Goal: Find specific page/section: Find specific page/section

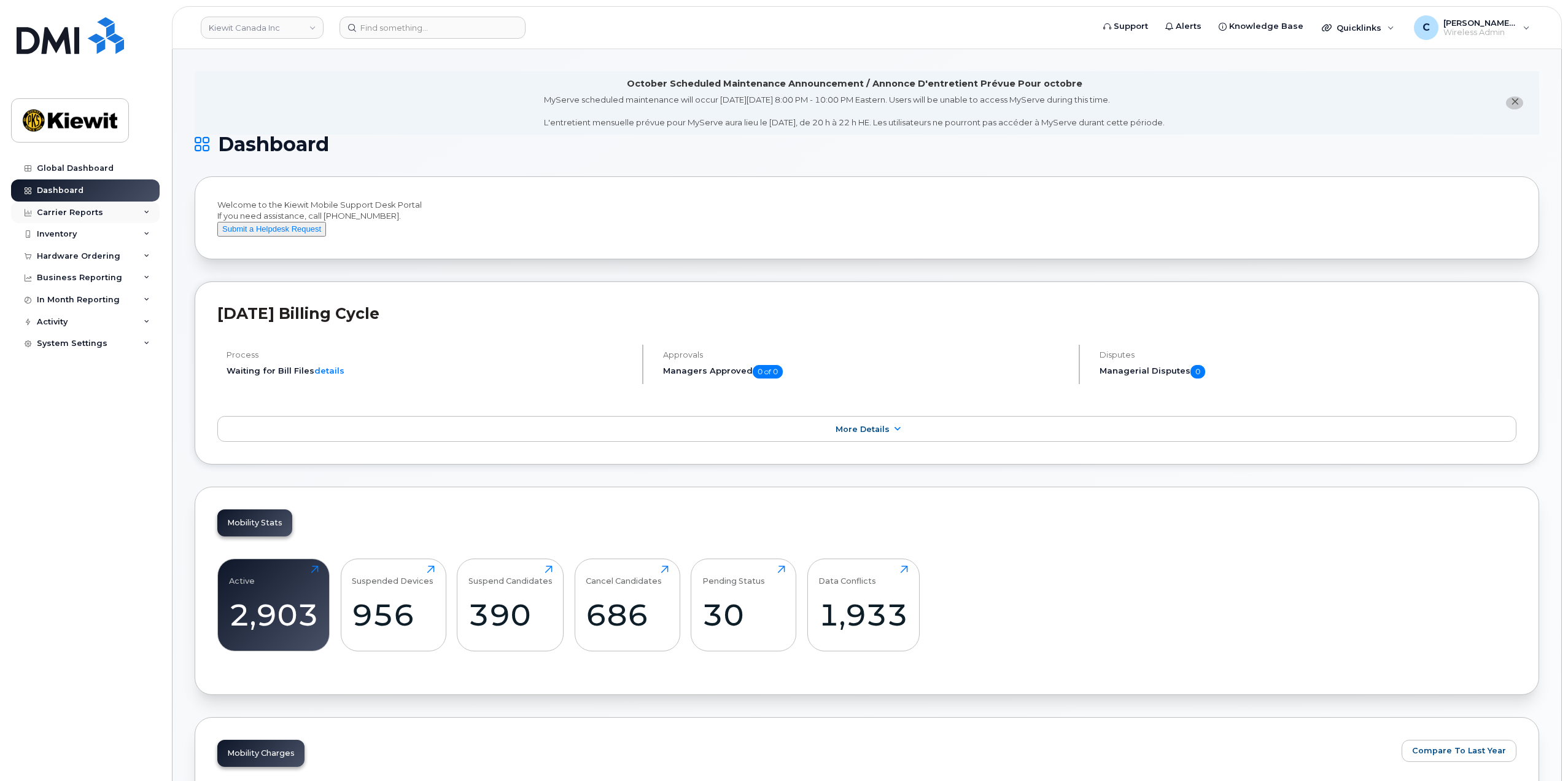
click at [103, 219] on div "Carrier Reports" at bounding box center [85, 212] width 148 height 22
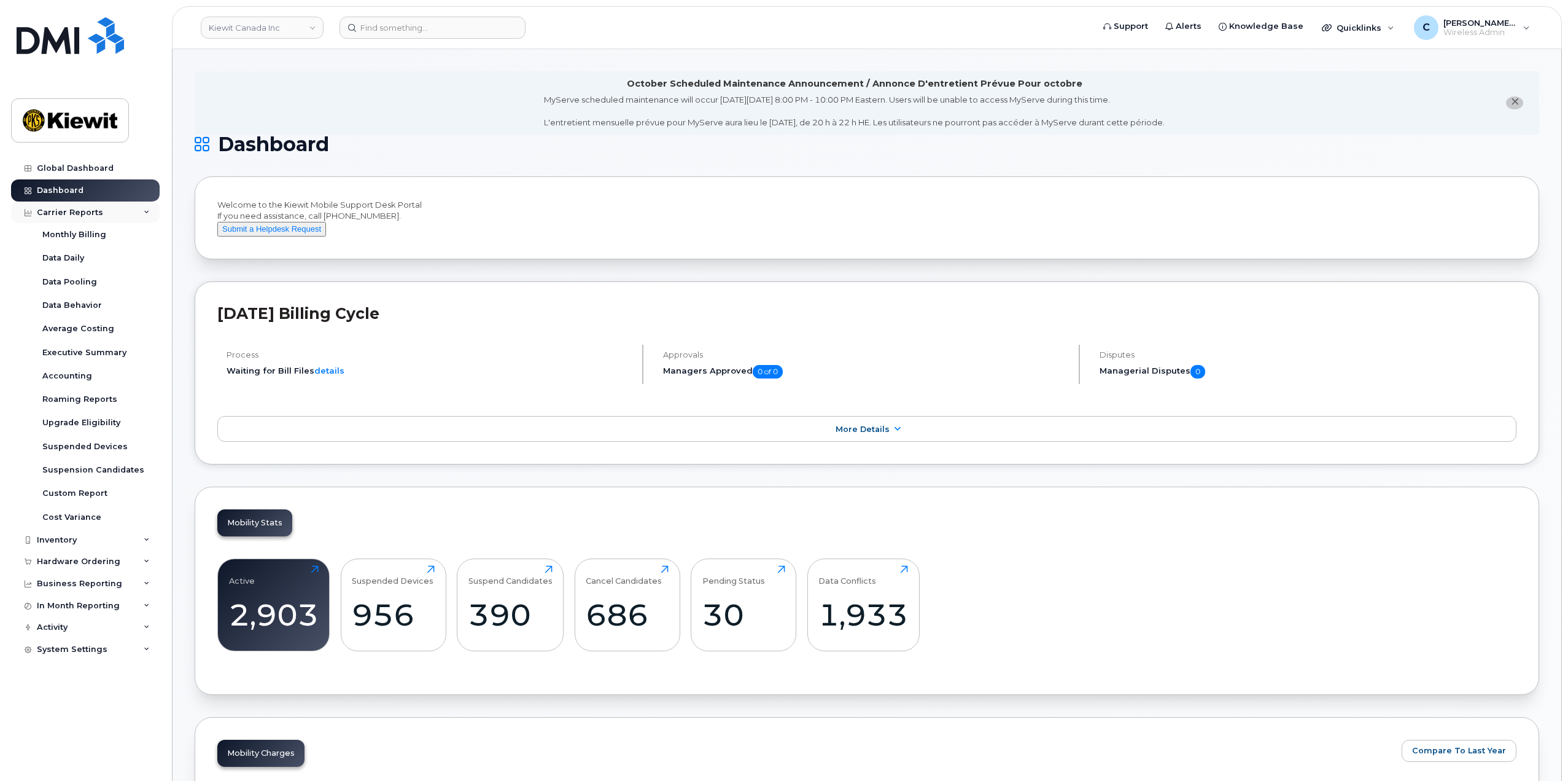
click at [99, 207] on div "Carrier Reports" at bounding box center [85, 212] width 148 height 22
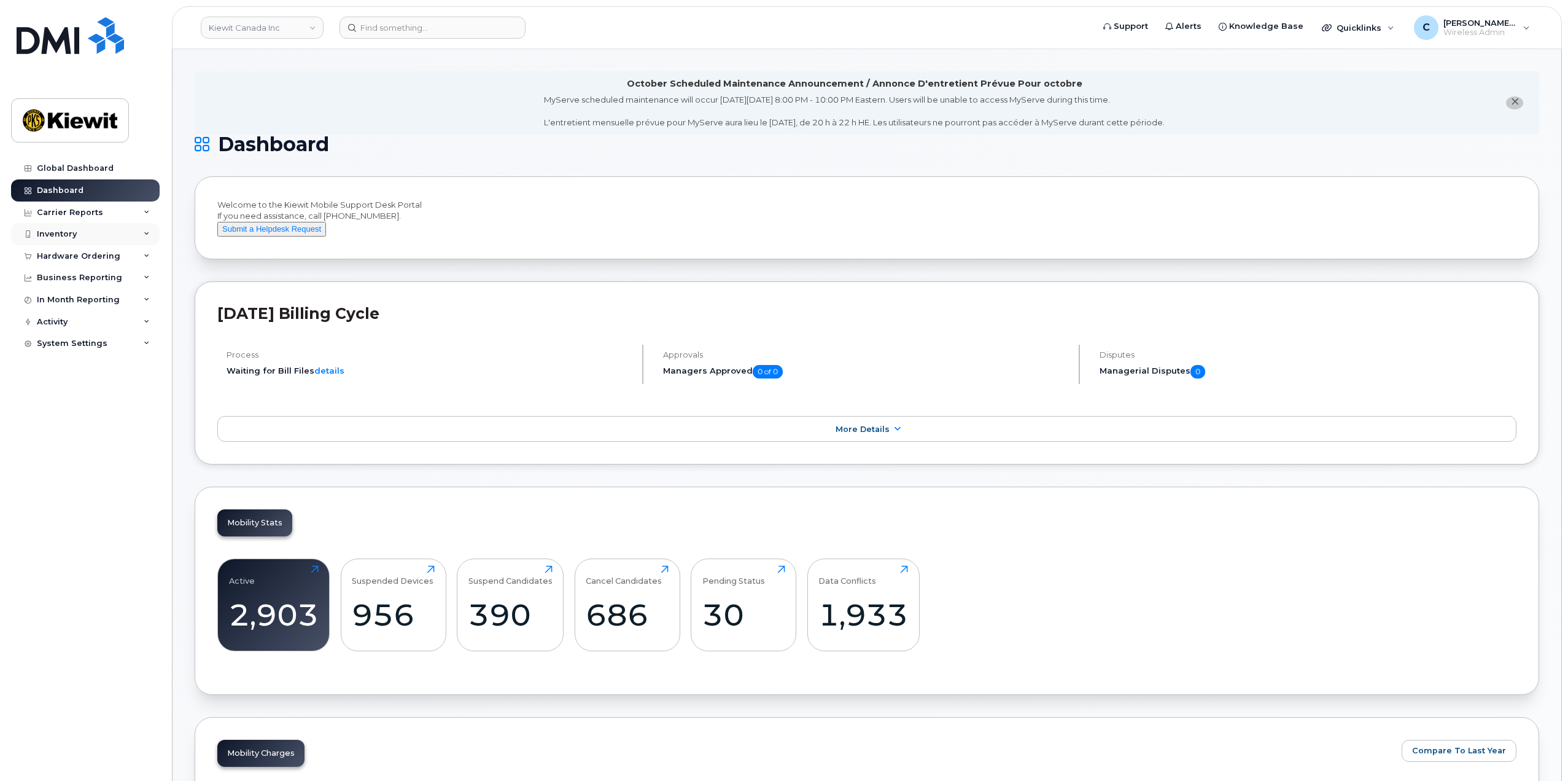
click at [85, 227] on div "Inventory" at bounding box center [85, 234] width 148 height 22
click at [87, 259] on div "Mobility Devices" at bounding box center [77, 256] width 69 height 11
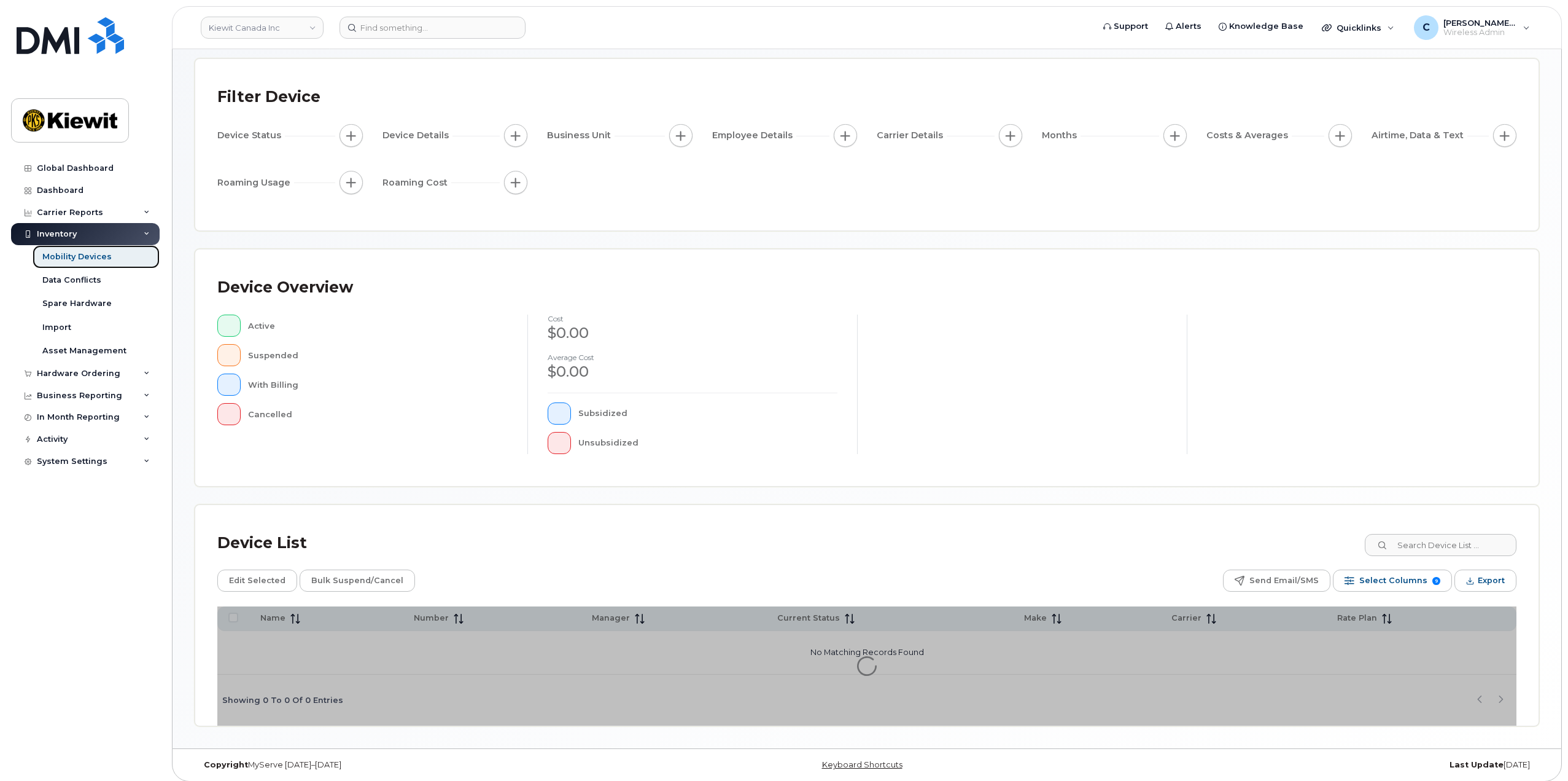
scroll to position [64, 0]
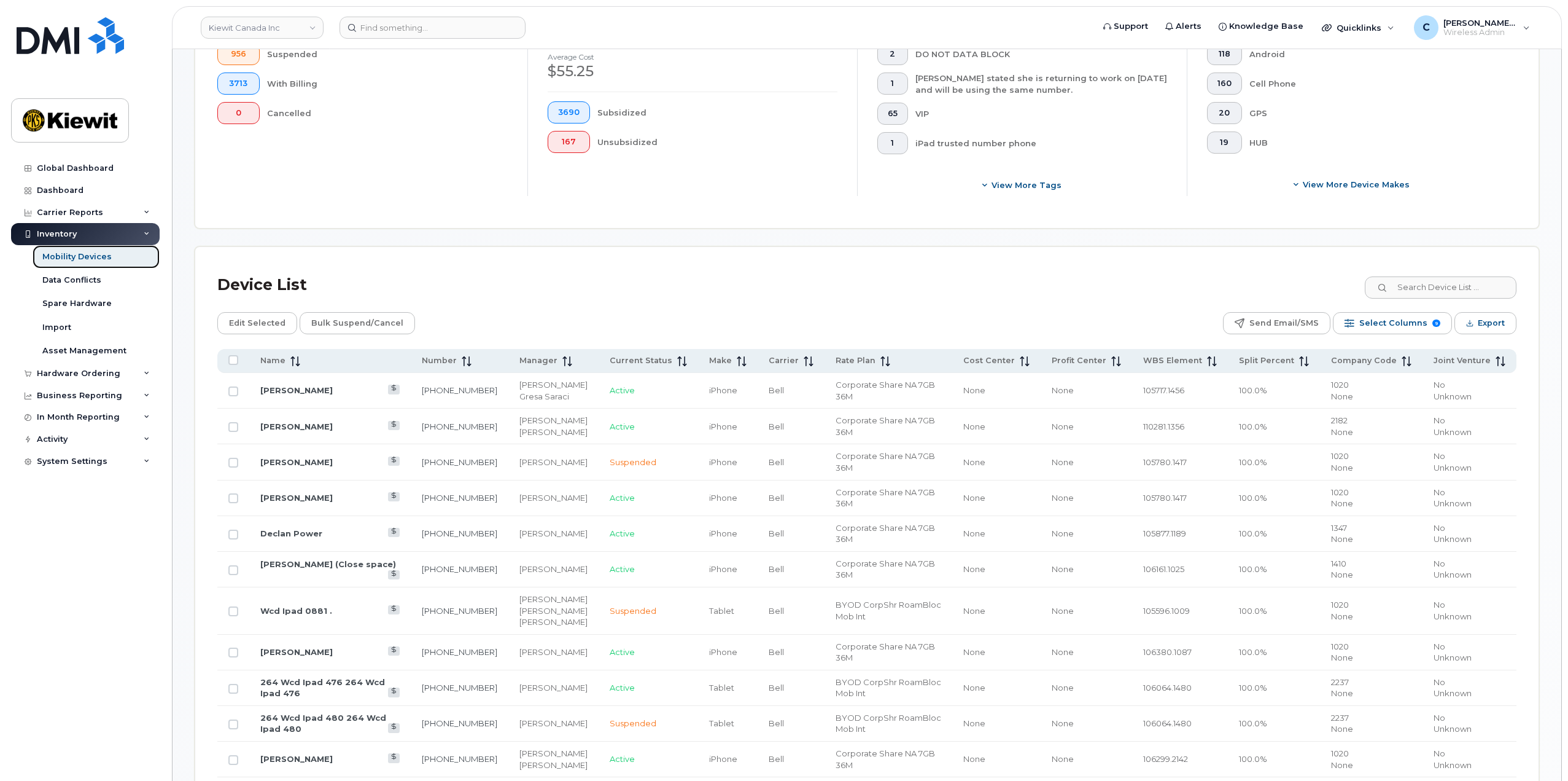
scroll to position [391, 0]
click at [1433, 283] on input at bounding box center [1440, 286] width 153 height 22
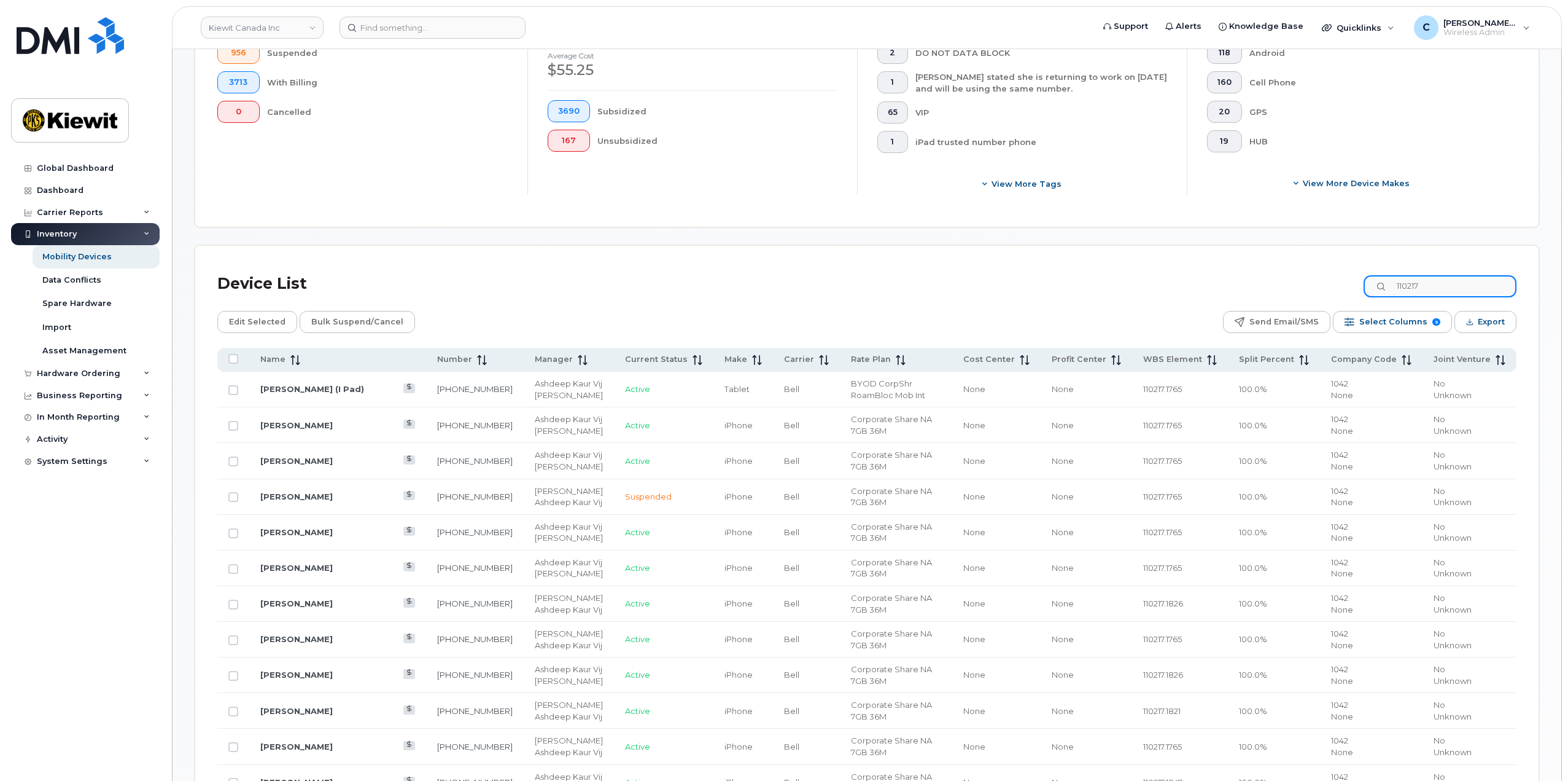
drag, startPoint x: 1449, startPoint y: 291, endPoint x: 997, endPoint y: 301, distance: 452.1
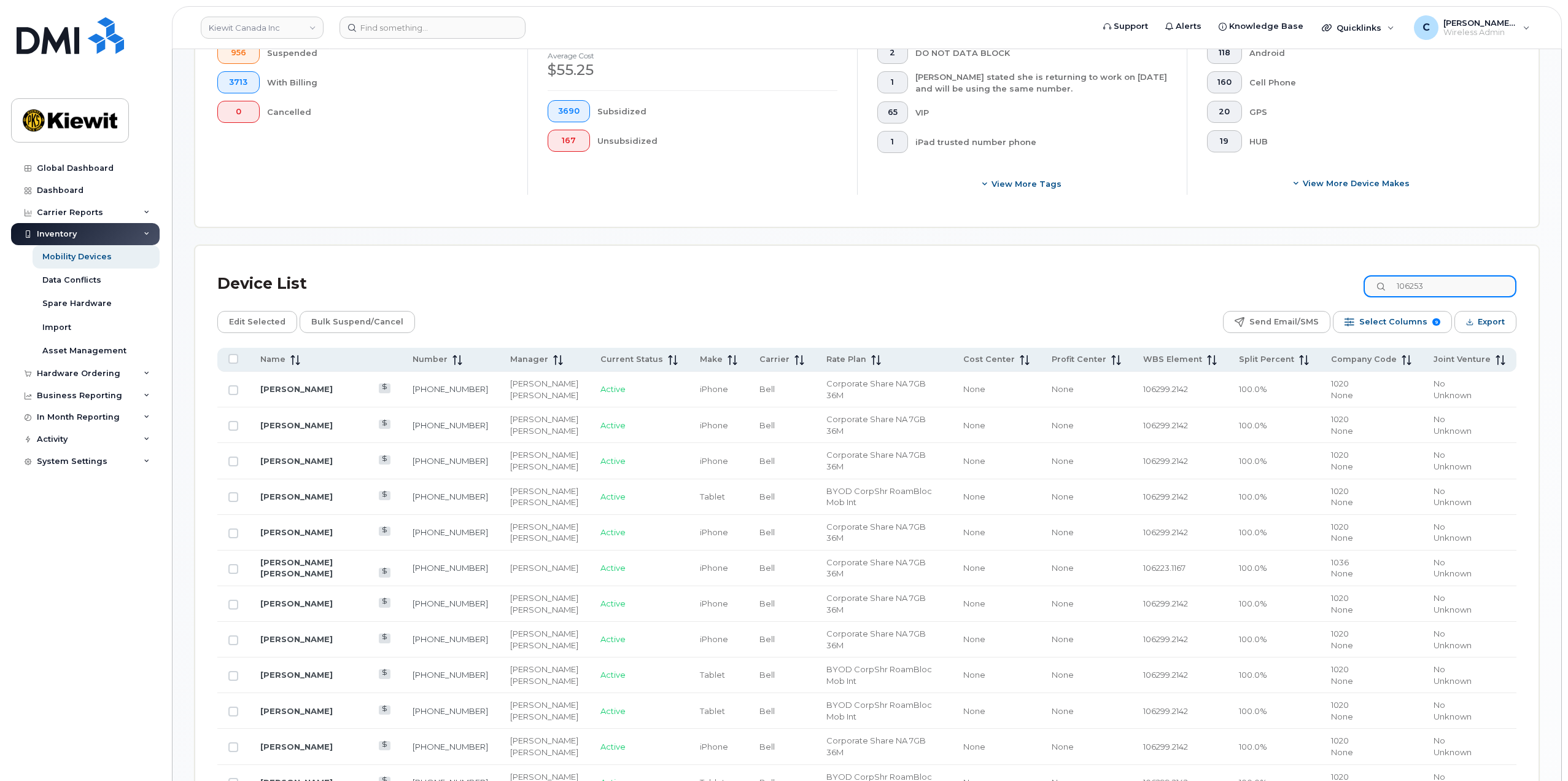
scroll to position [167, 0]
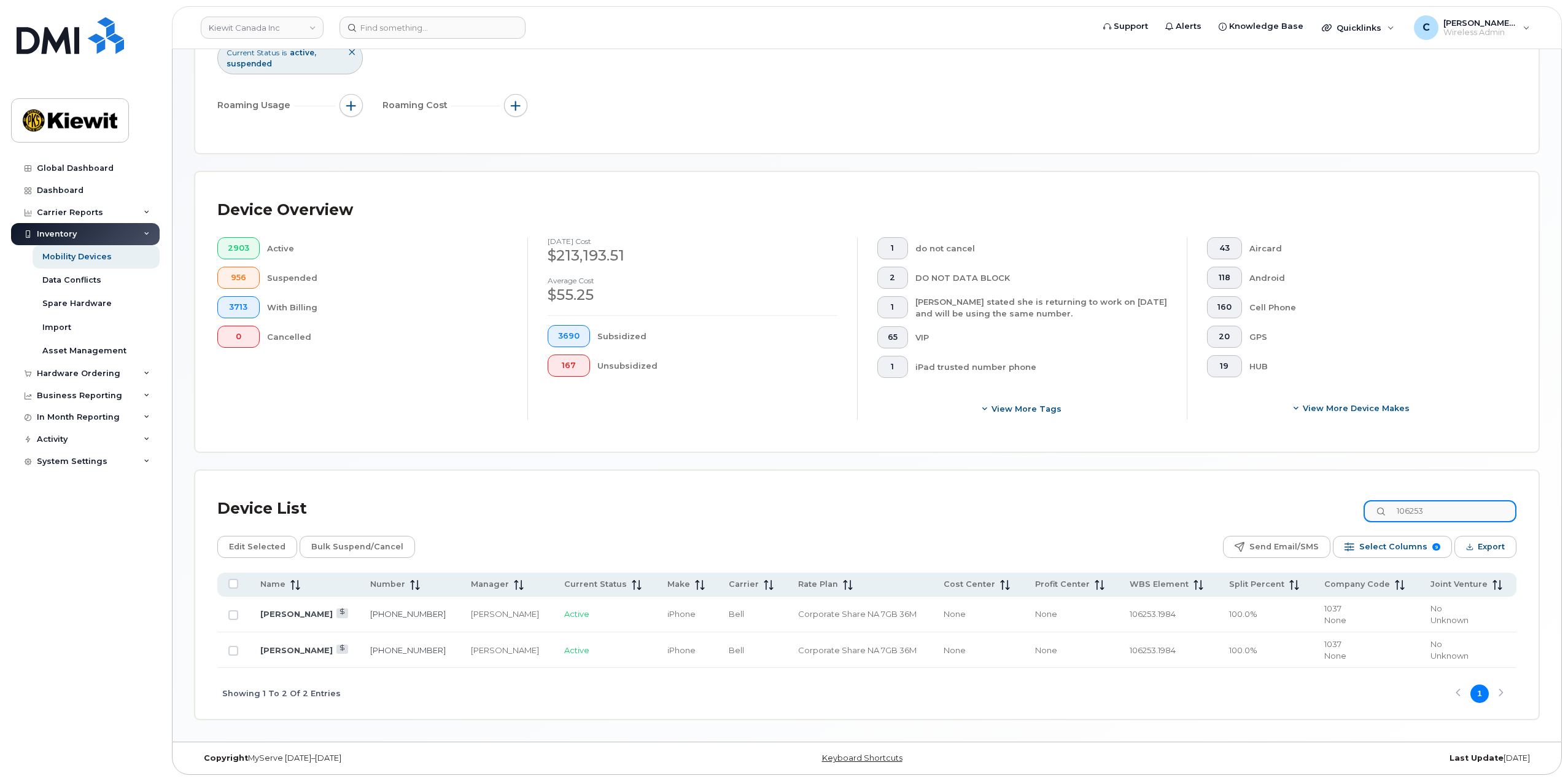
drag, startPoint x: 1447, startPoint y: 507, endPoint x: 1242, endPoint y: 515, distance: 205.2
click at [1244, 515] on div "Device List 106253" at bounding box center [867, 509] width 1300 height 32
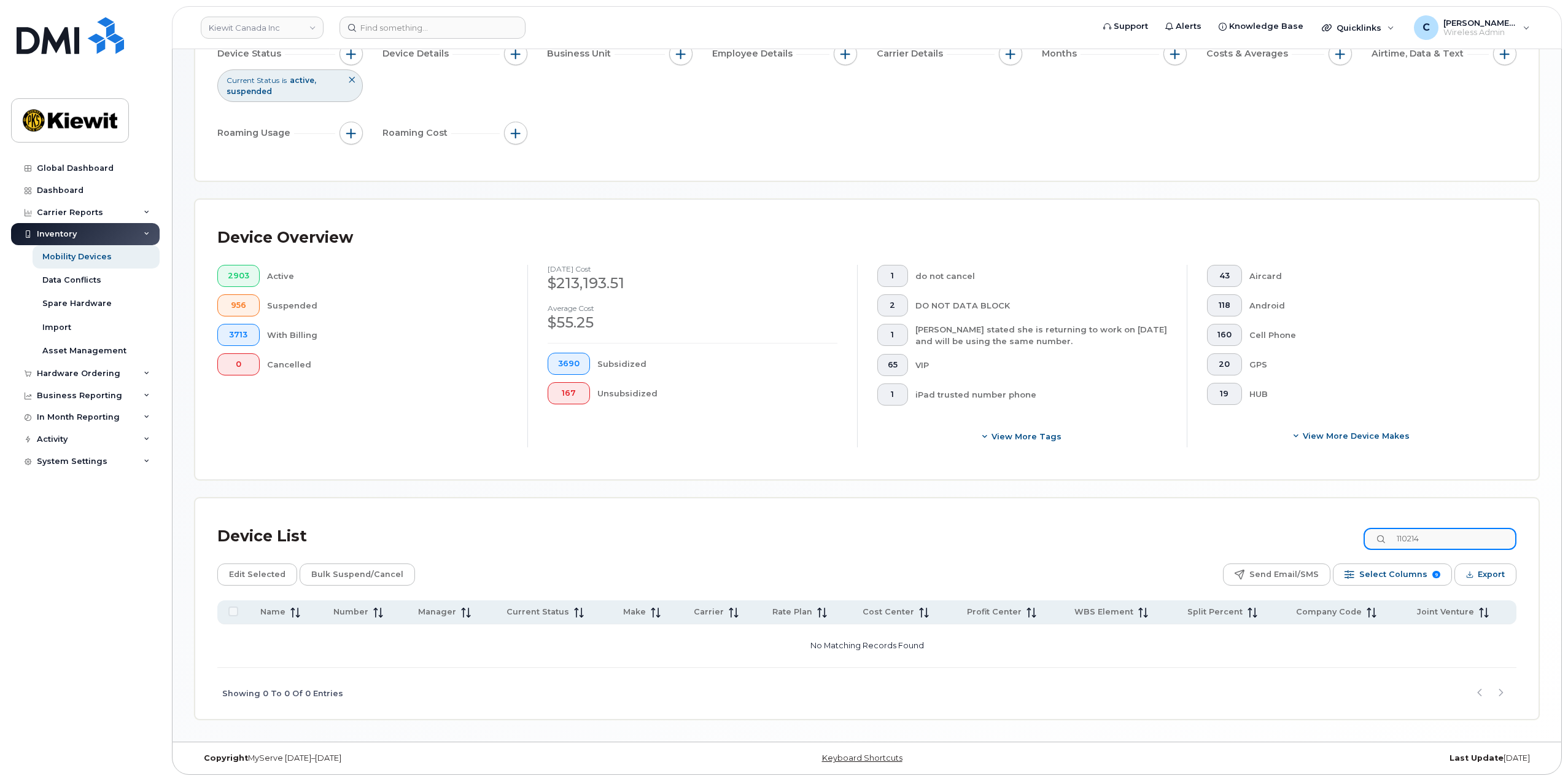
scroll to position [139, 0]
type input "110214"
click at [1474, 540] on input "110214" at bounding box center [1440, 538] width 153 height 22
click at [231, 26] on link "Kiewit Canada Inc" at bounding box center [262, 27] width 123 height 22
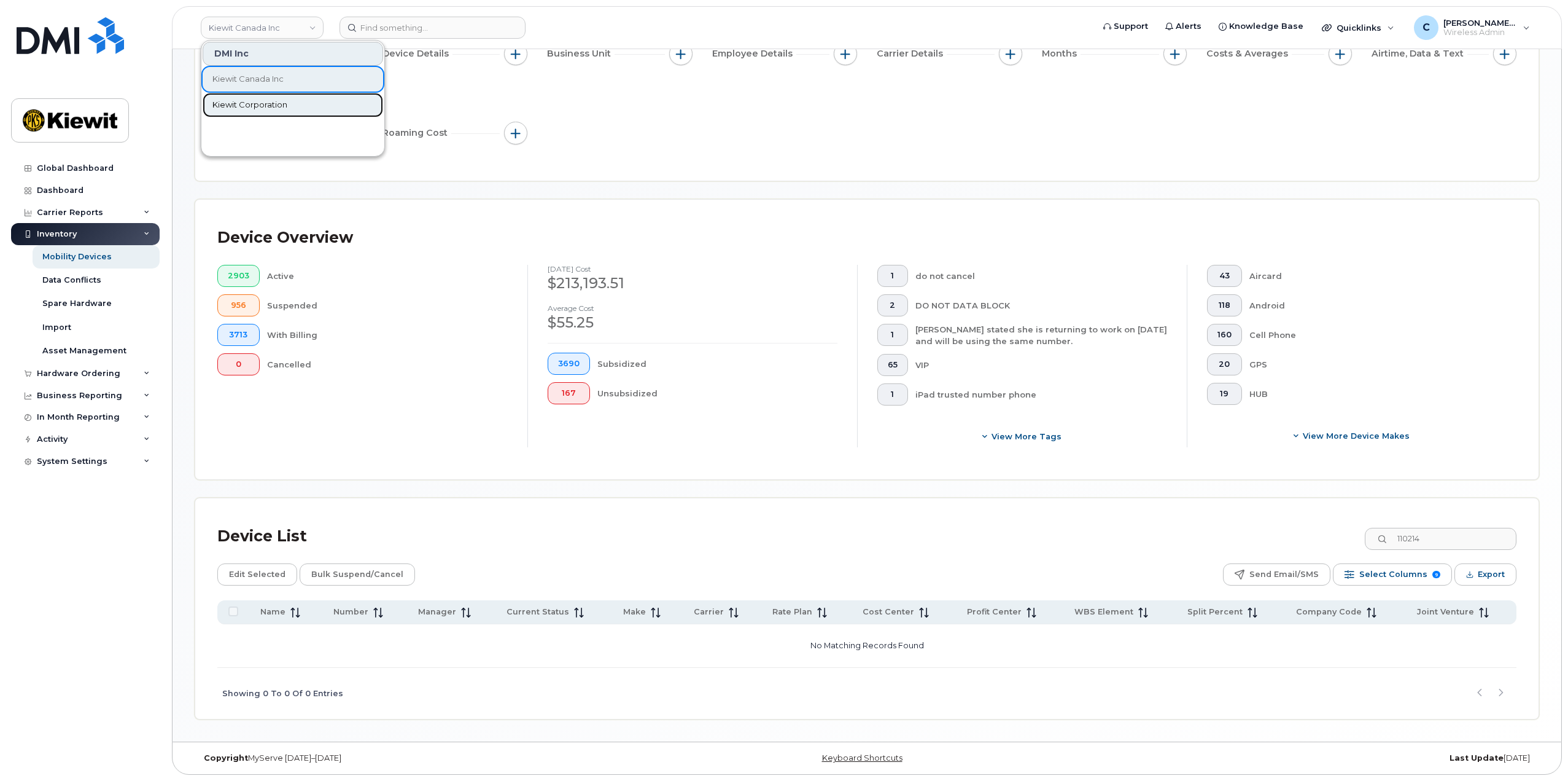
click at [264, 101] on span "Kiewit Corporation" at bounding box center [249, 105] width 75 height 12
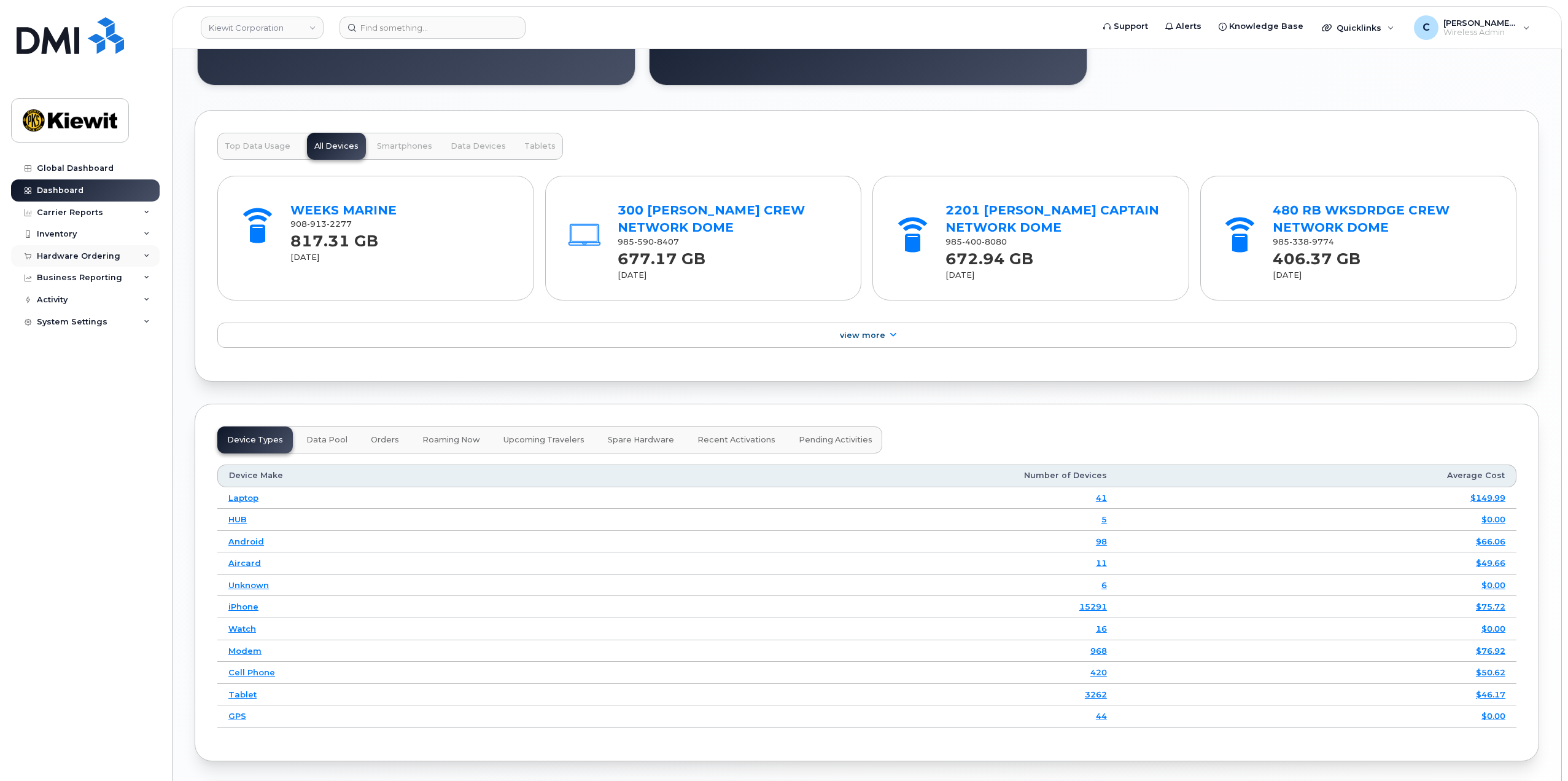
scroll to position [1340, 0]
click at [90, 232] on div "Inventory" at bounding box center [85, 234] width 148 height 22
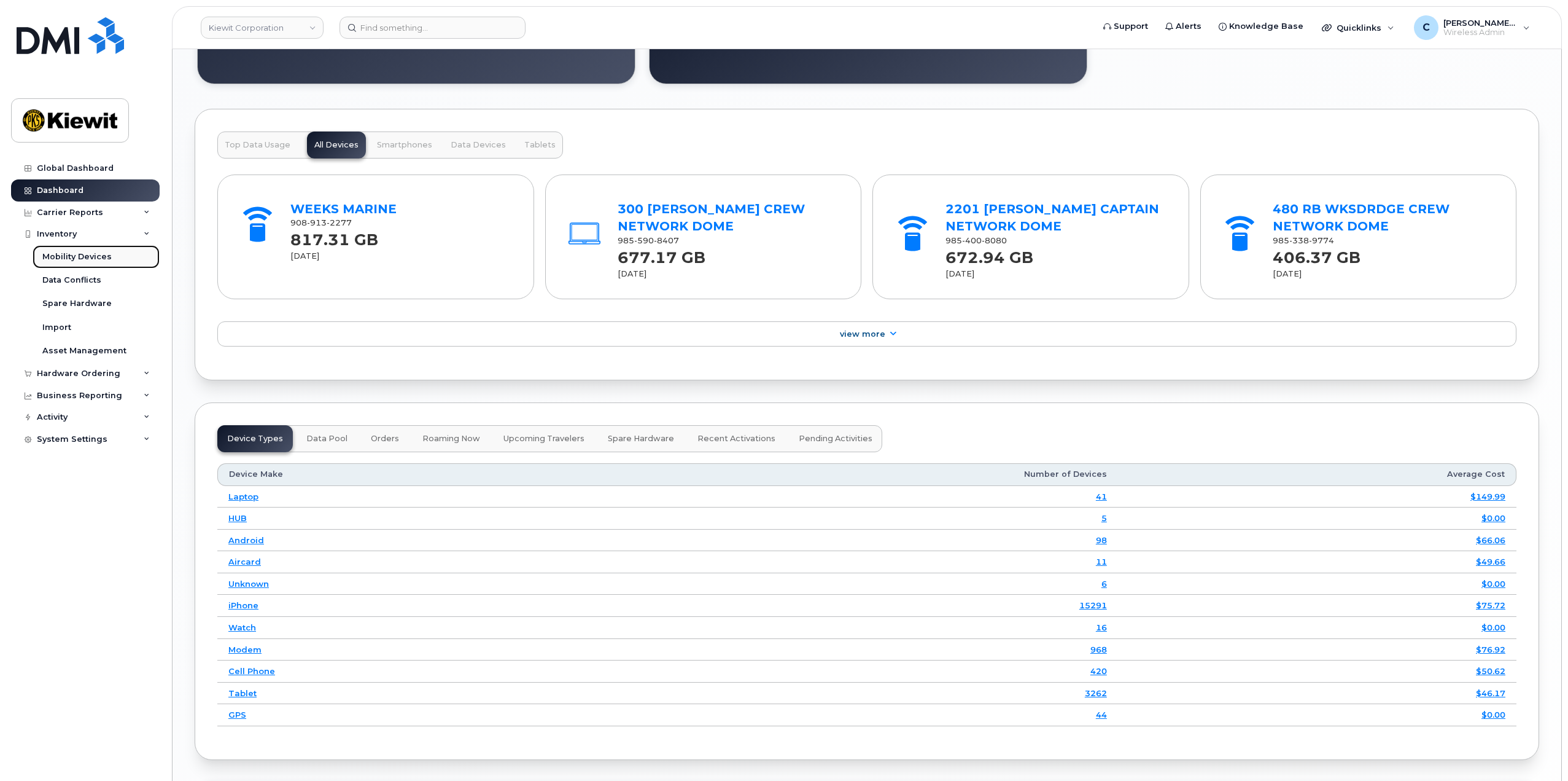
click at [84, 260] on div "Mobility Devices" at bounding box center [77, 256] width 69 height 11
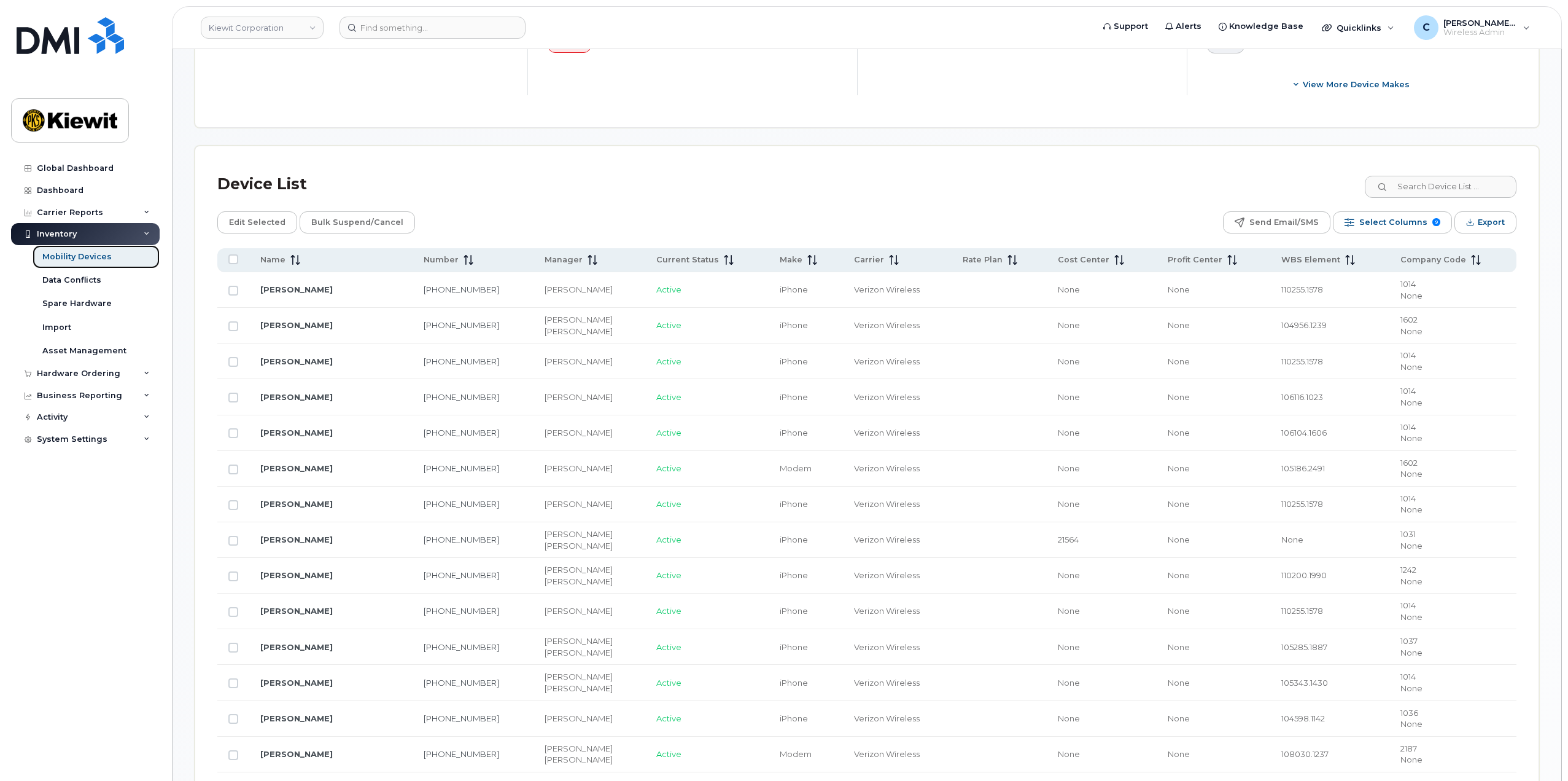
scroll to position [492, 0]
click at [1426, 189] on input at bounding box center [1440, 185] width 153 height 22
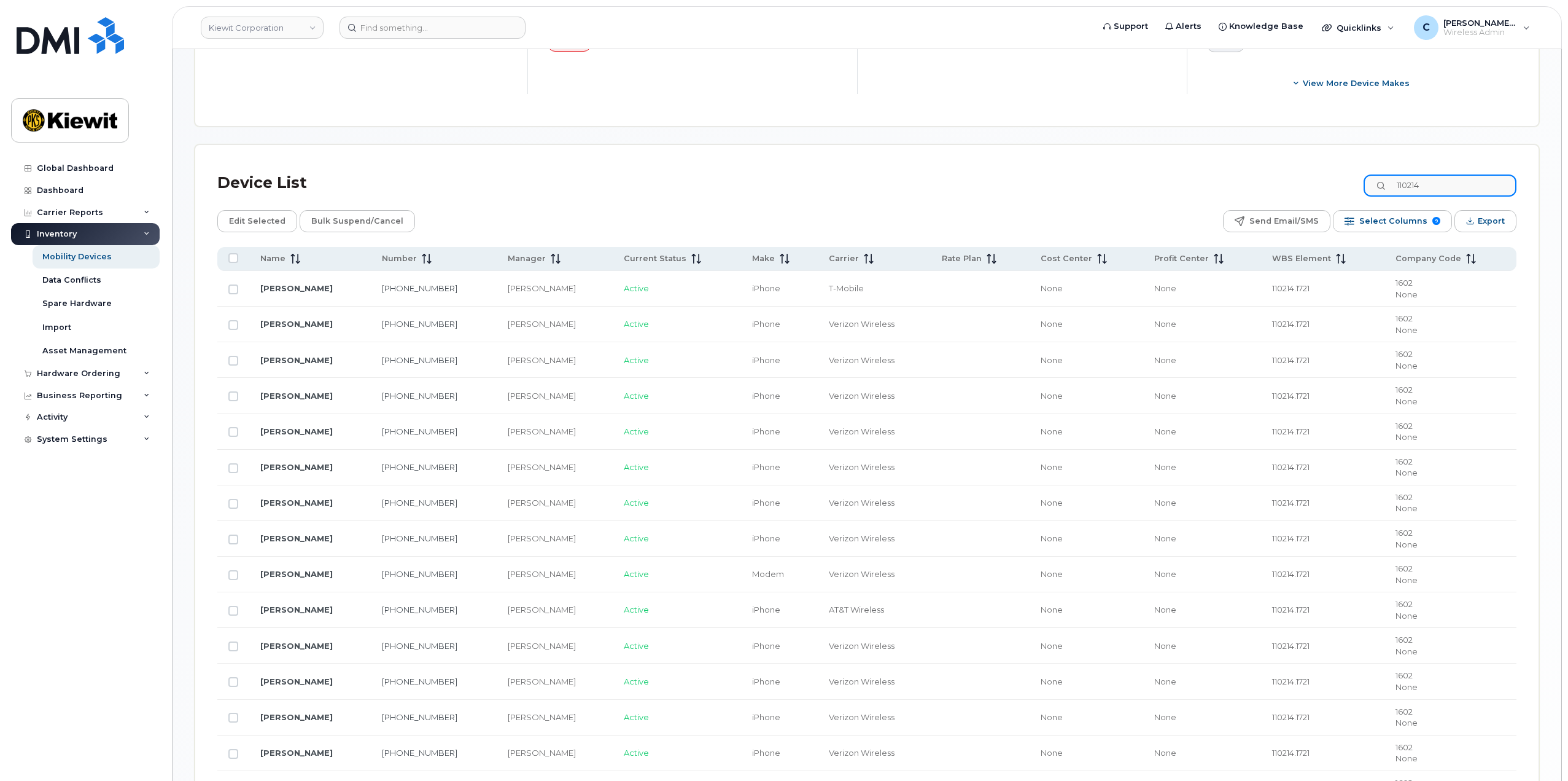
drag, startPoint x: 1453, startPoint y: 189, endPoint x: 858, endPoint y: 216, distance: 595.6
click at [917, 214] on div "Device List 110214 Edit Selected Bulk Suspend/Cancel Send Email/SMS Select Colu…" at bounding box center [867, 709] width 1300 height 1083
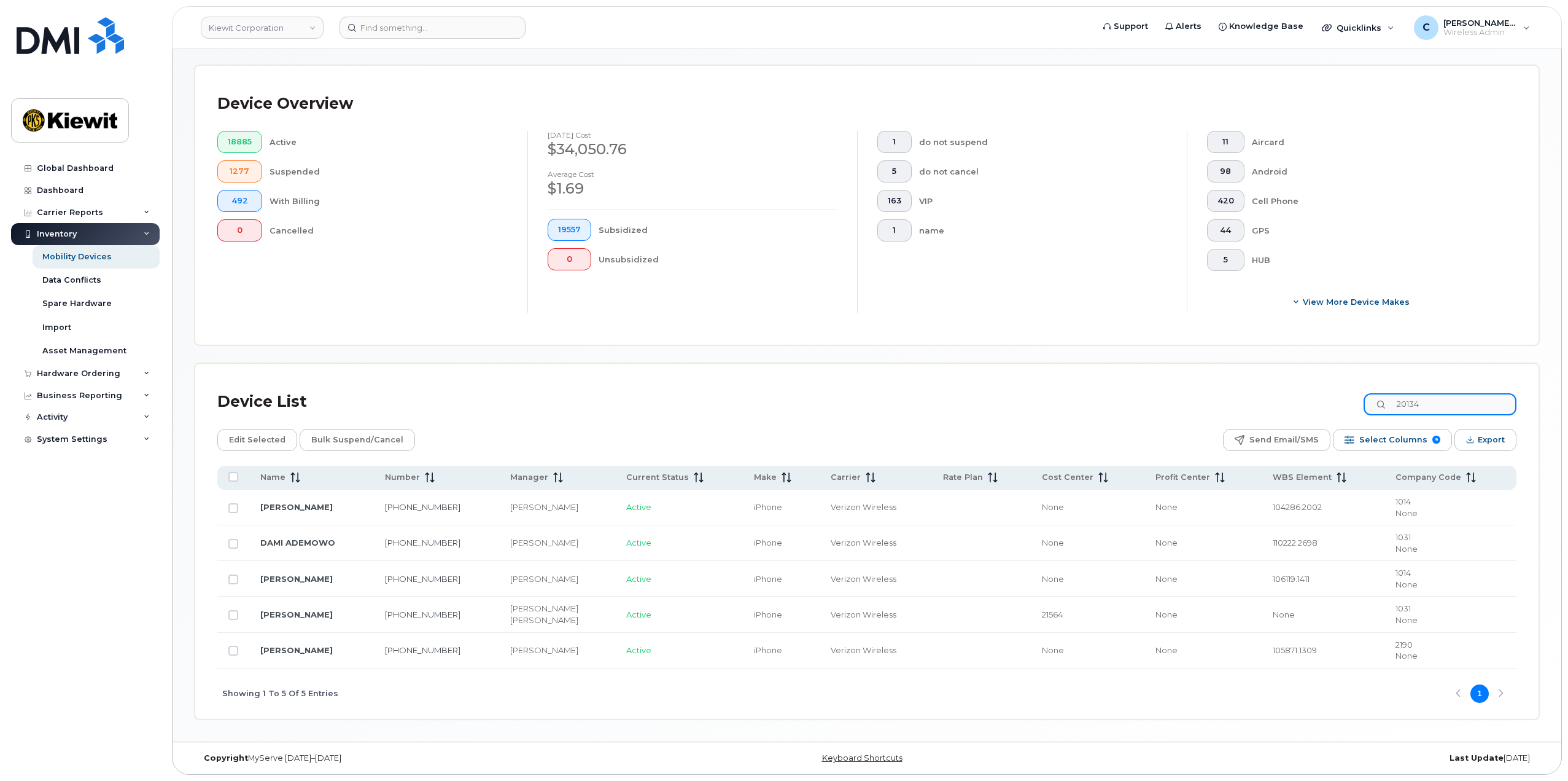
scroll to position [273, 0]
drag, startPoint x: 1439, startPoint y: 403, endPoint x: 977, endPoint y: 412, distance: 462.1
click at [1029, 429] on div "Device List 20134 Edit Selected Bulk Suspend/Cancel Send Email/SMS Select Colum…" at bounding box center [867, 553] width 1300 height 333
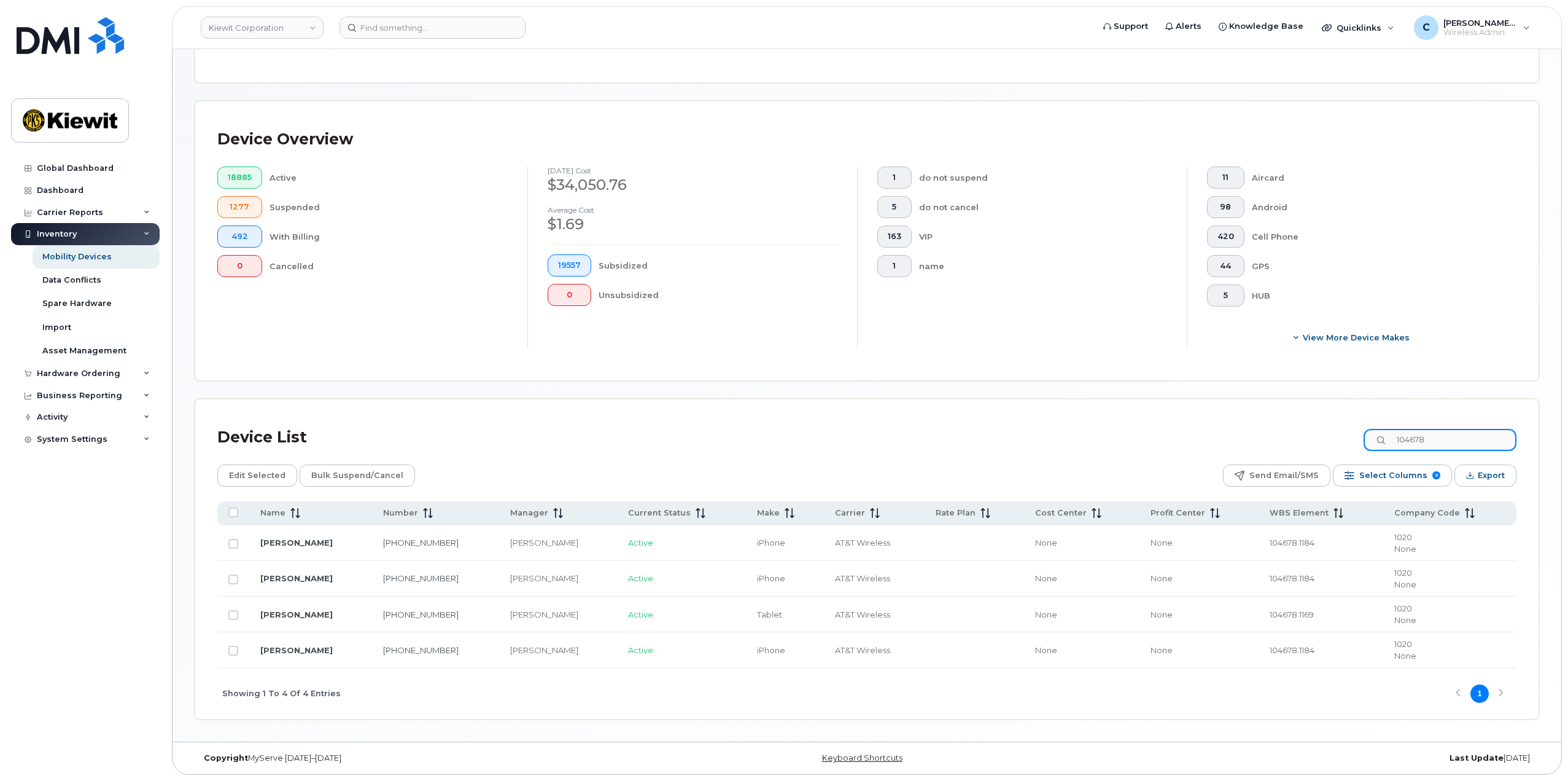
scroll to position [237, 0]
type input "104678"
